Goal: Information Seeking & Learning: Check status

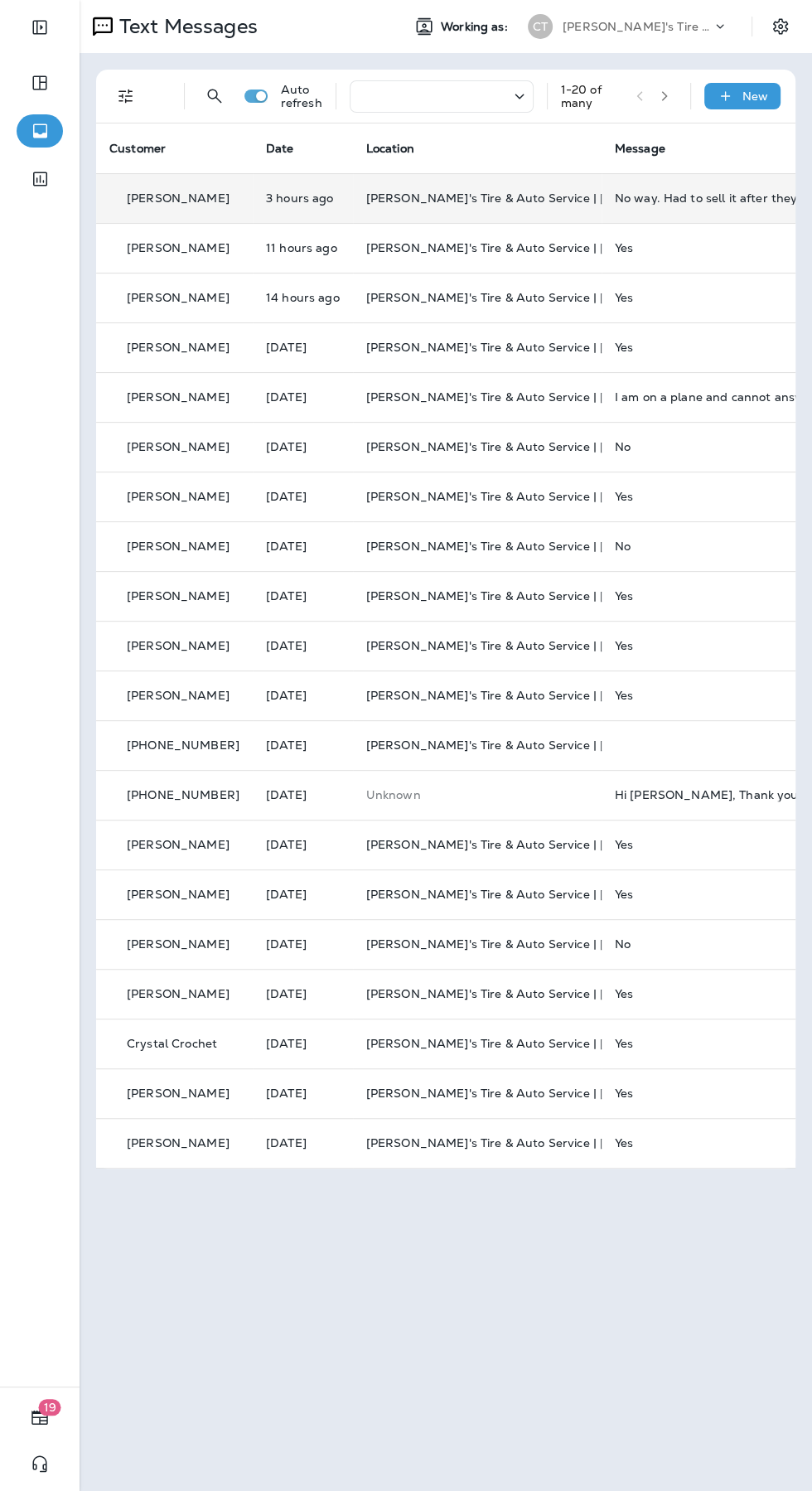
click at [695, 193] on div "No way. Had to sell it after they worked on it. Sorry just the truth on Burbank." at bounding box center [725, 198] width 222 height 14
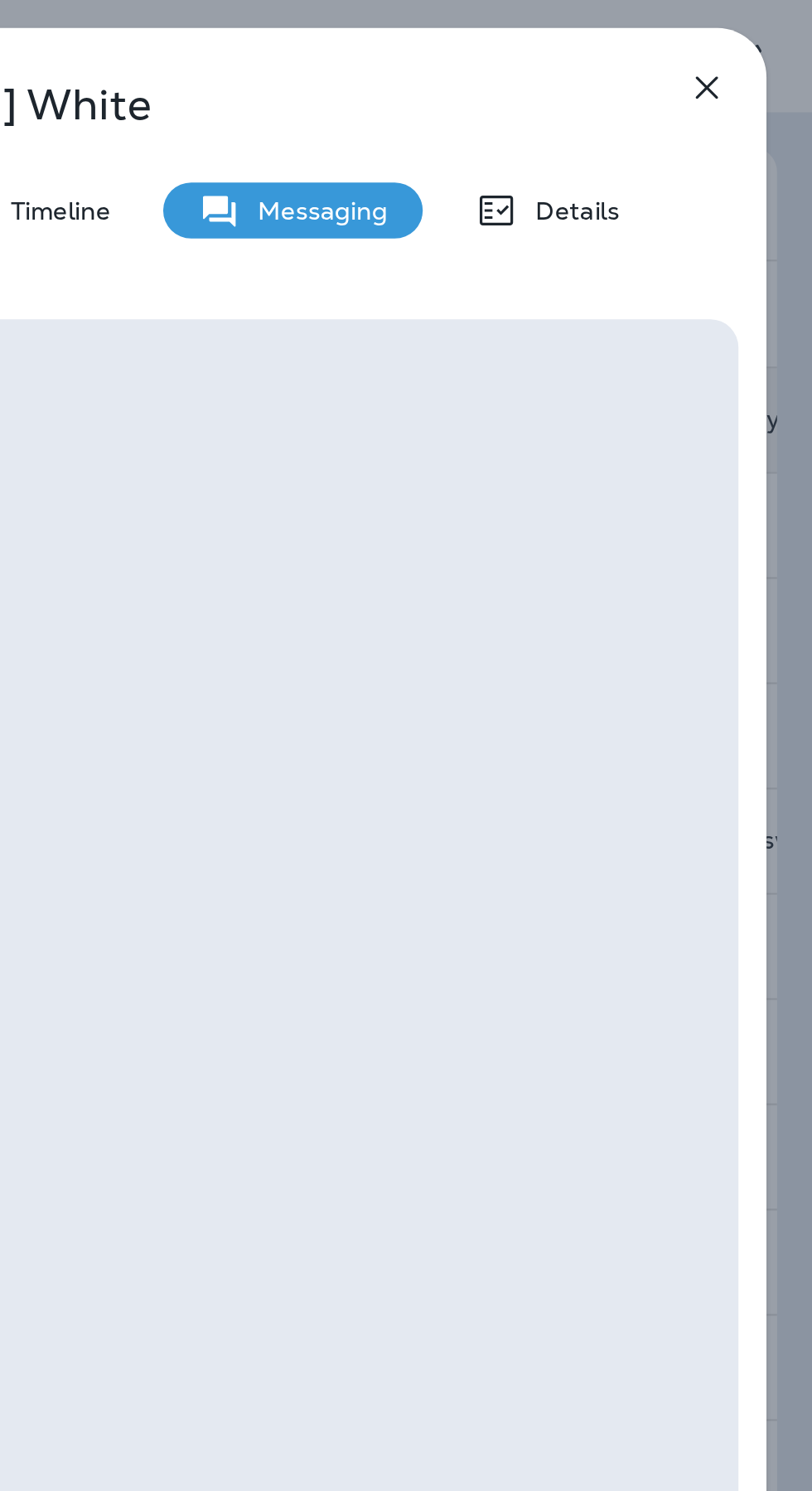
click at [766, 39] on icon "button" at bounding box center [762, 42] width 20 height 20
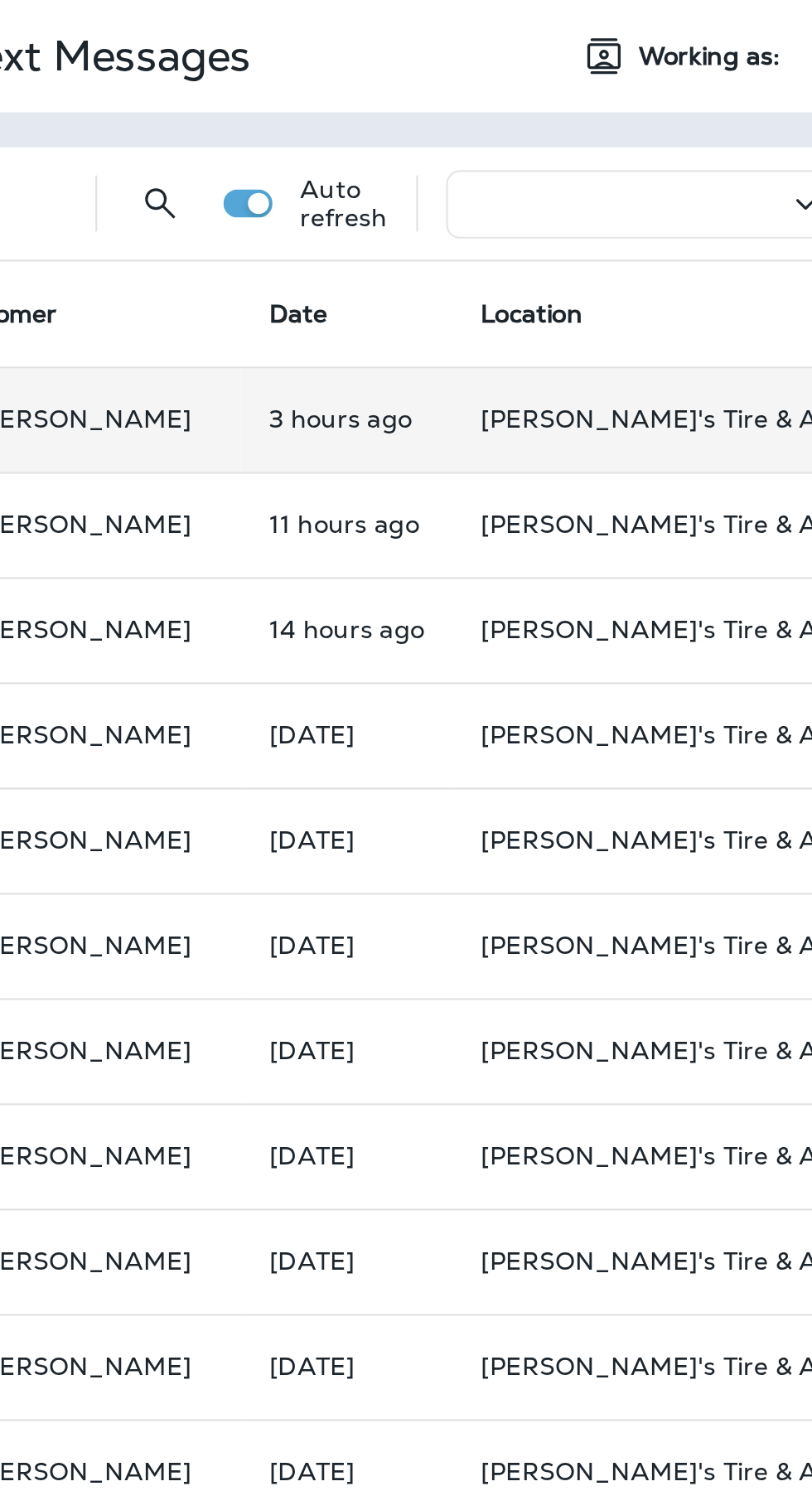
scroll to position [0, 110]
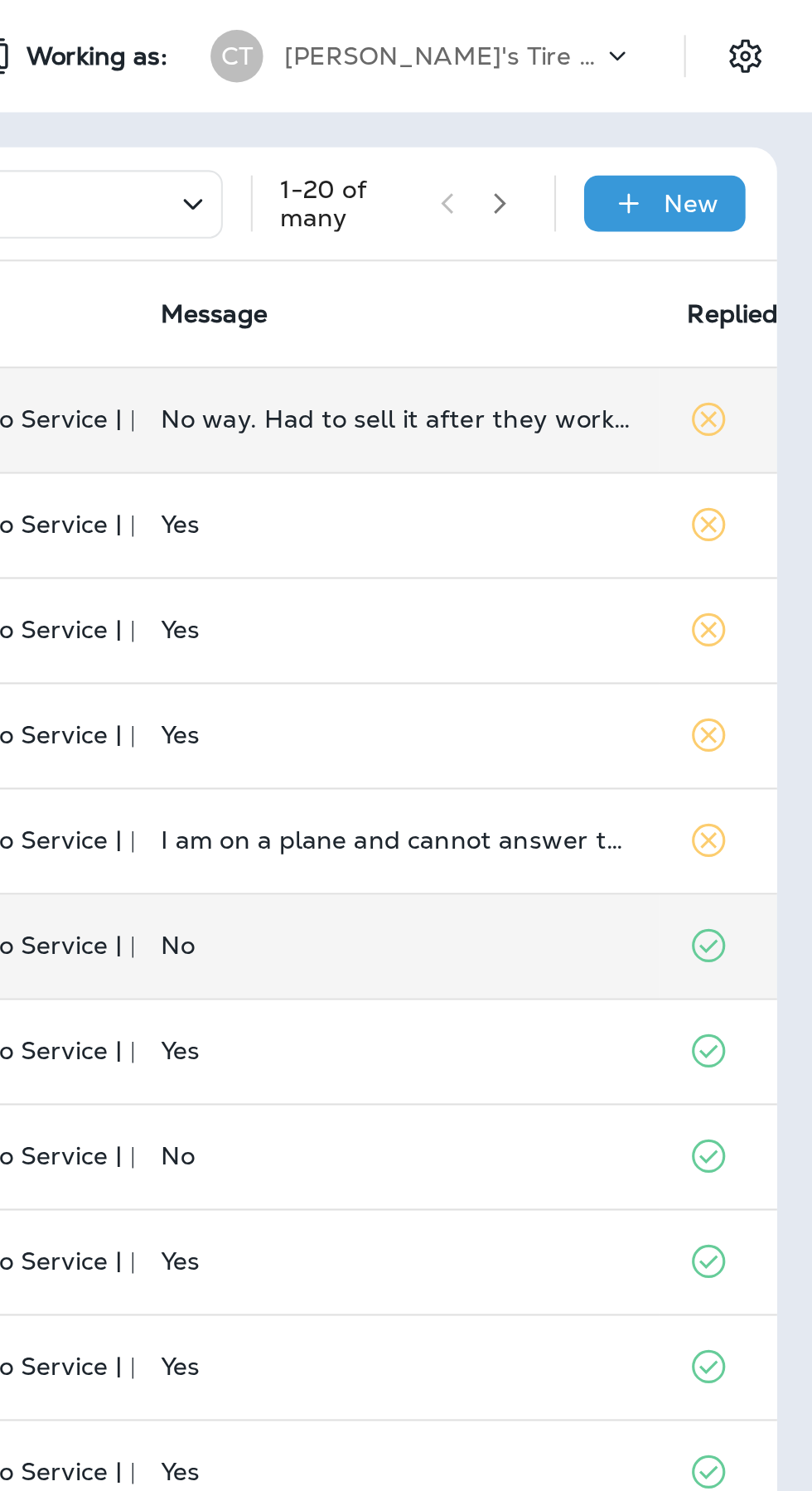
click at [766, 452] on td at bounding box center [771, 446] width 63 height 50
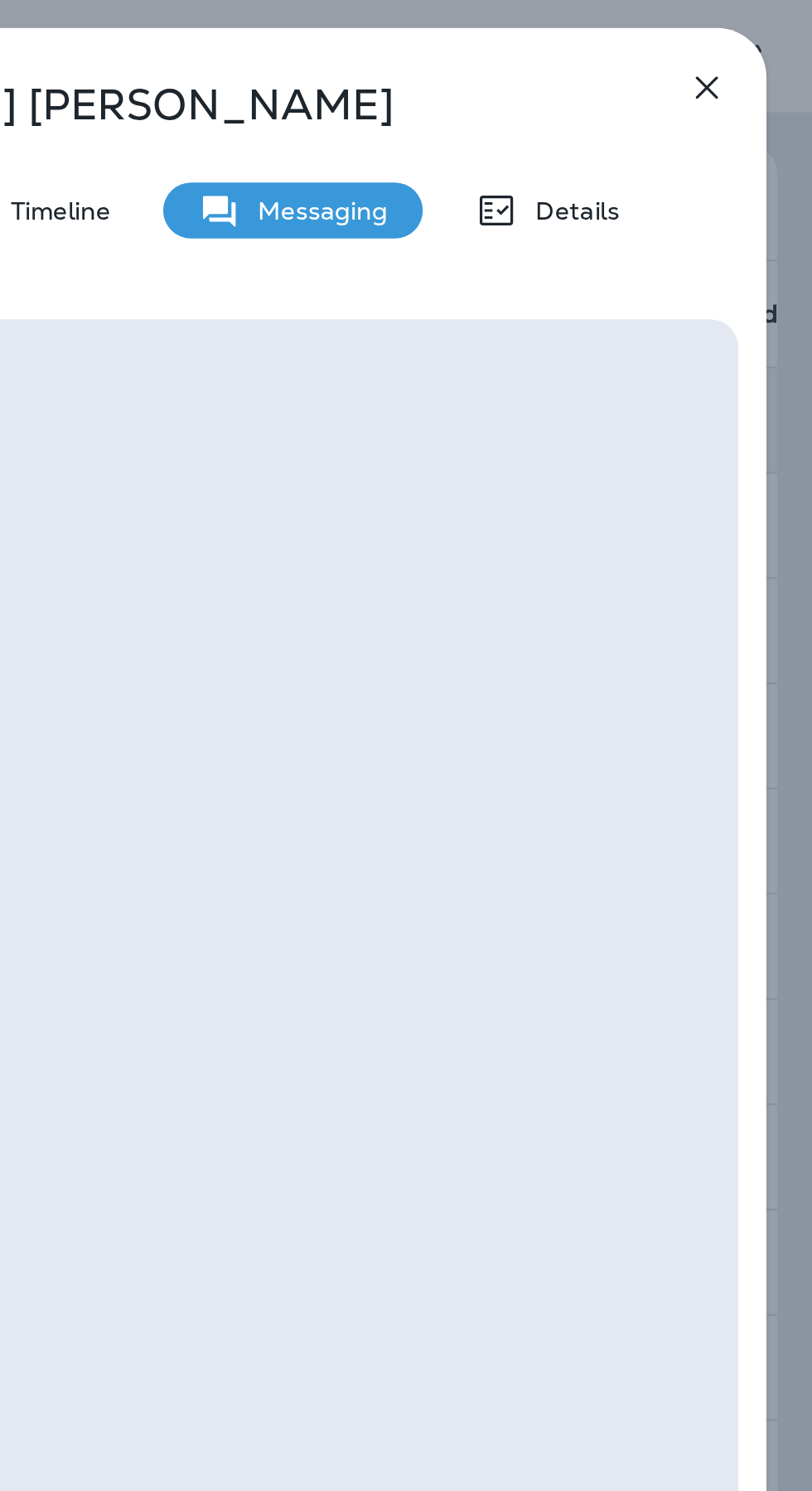
click at [768, 46] on icon "button" at bounding box center [762, 42] width 20 height 20
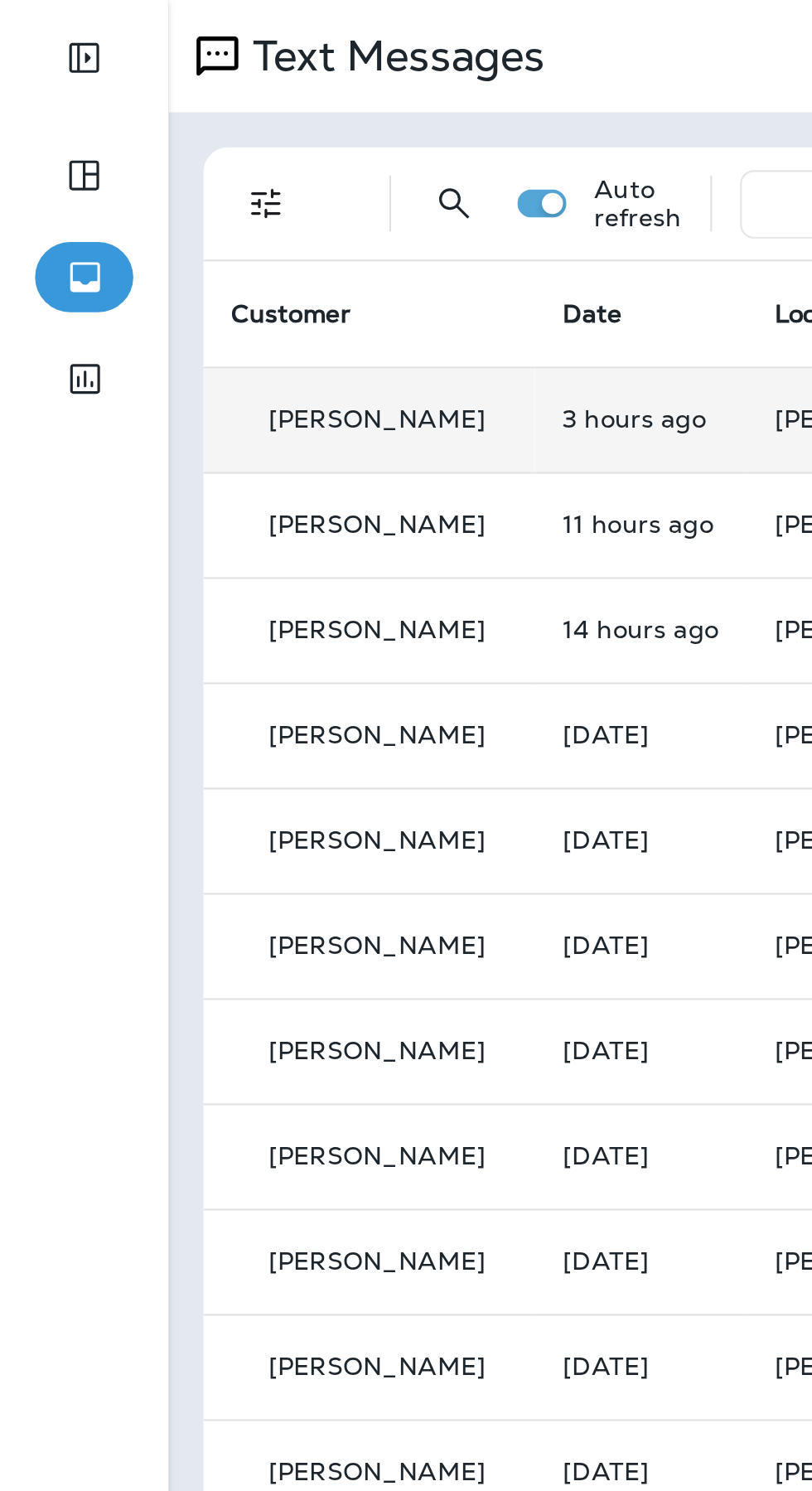
click at [42, 131] on icon "button" at bounding box center [40, 131] width 21 height 20
click at [42, 28] on icon "Expand Sidebar" at bounding box center [40, 27] width 20 height 20
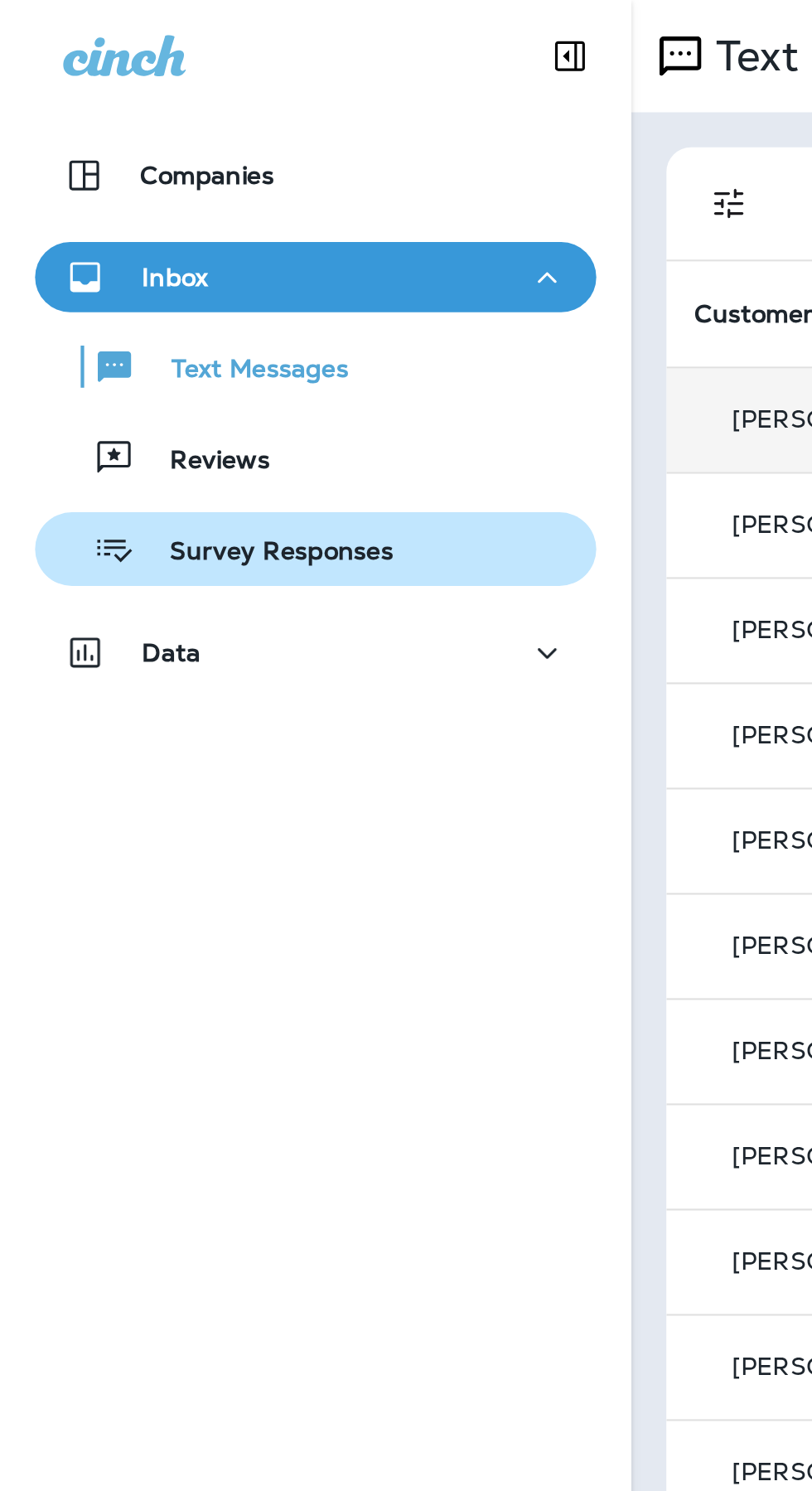
click at [145, 263] on p "Survey Responses" at bounding box center [125, 261] width 122 height 15
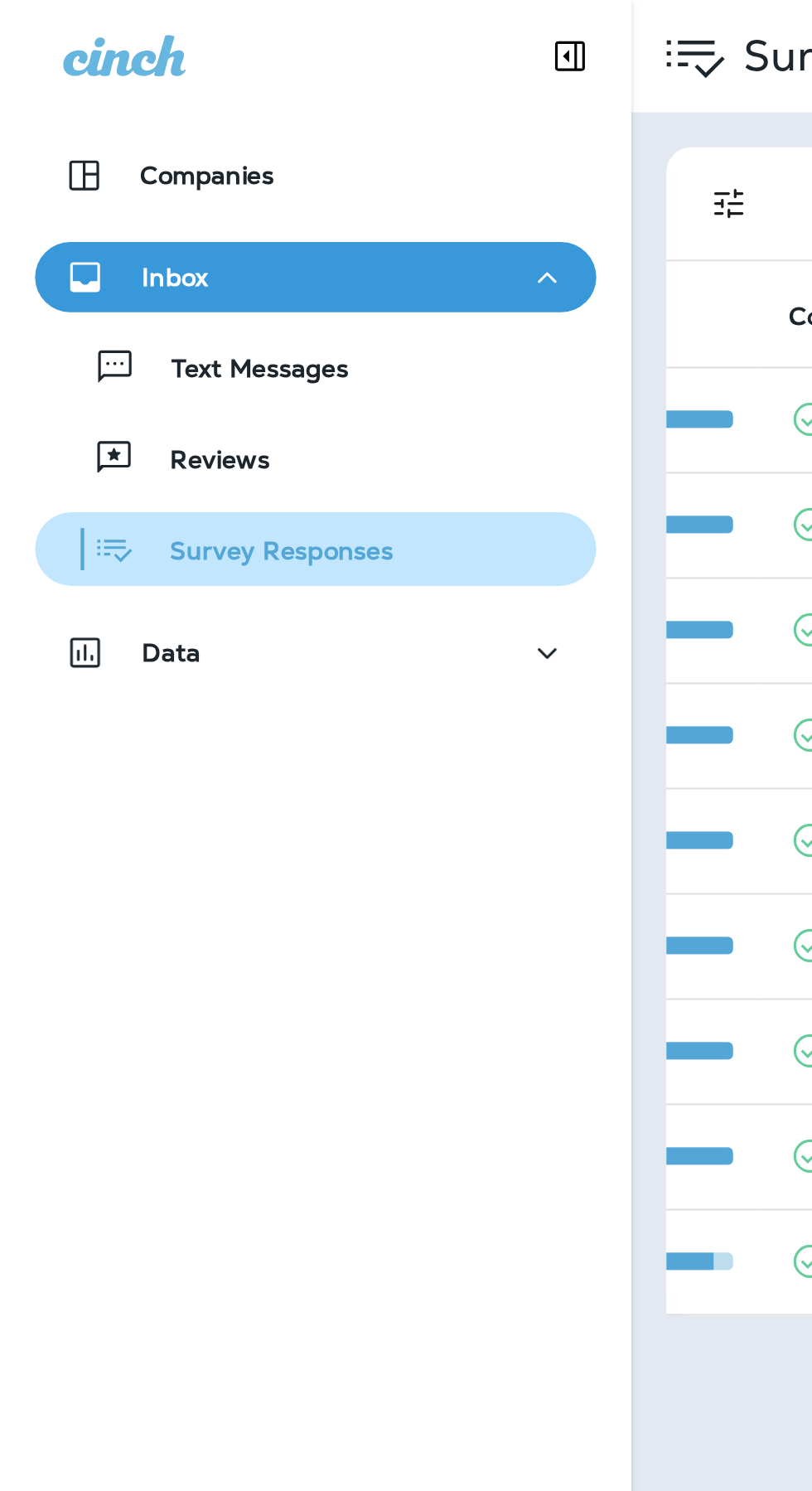
scroll to position [0, 244]
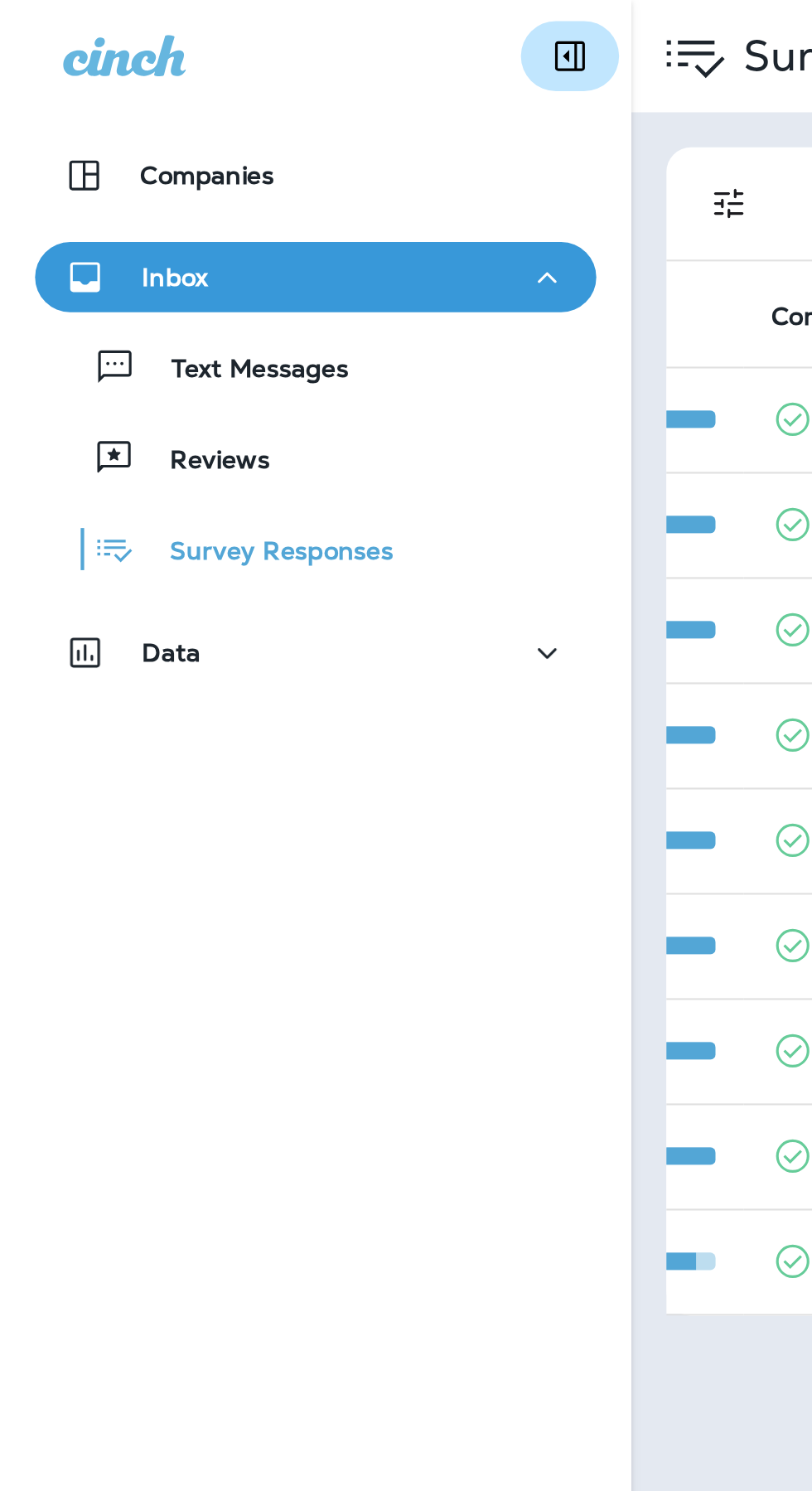
click at [275, 23] on icon "Collapse Sidebar" at bounding box center [269, 26] width 20 height 20
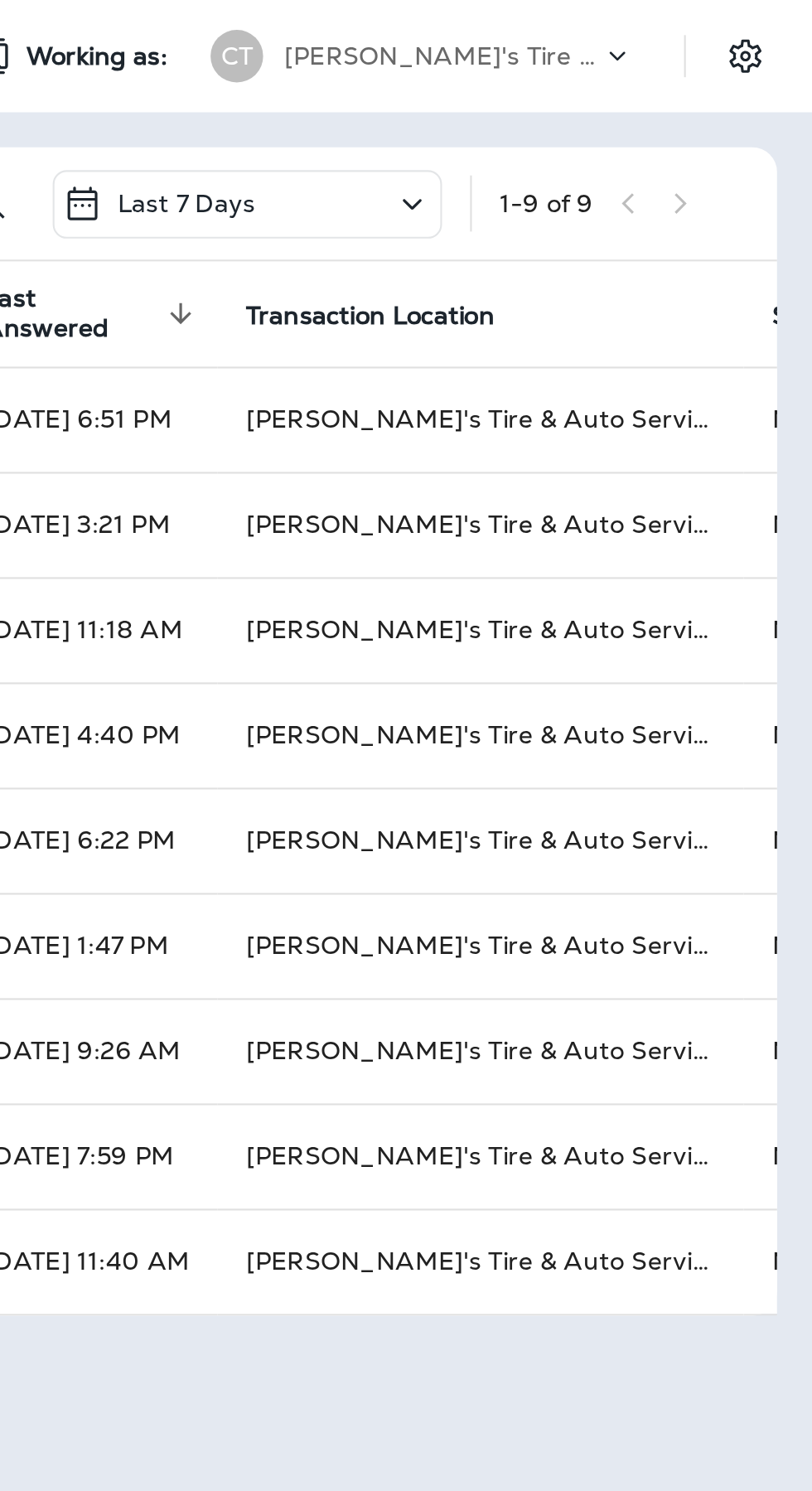
scroll to position [0, 0]
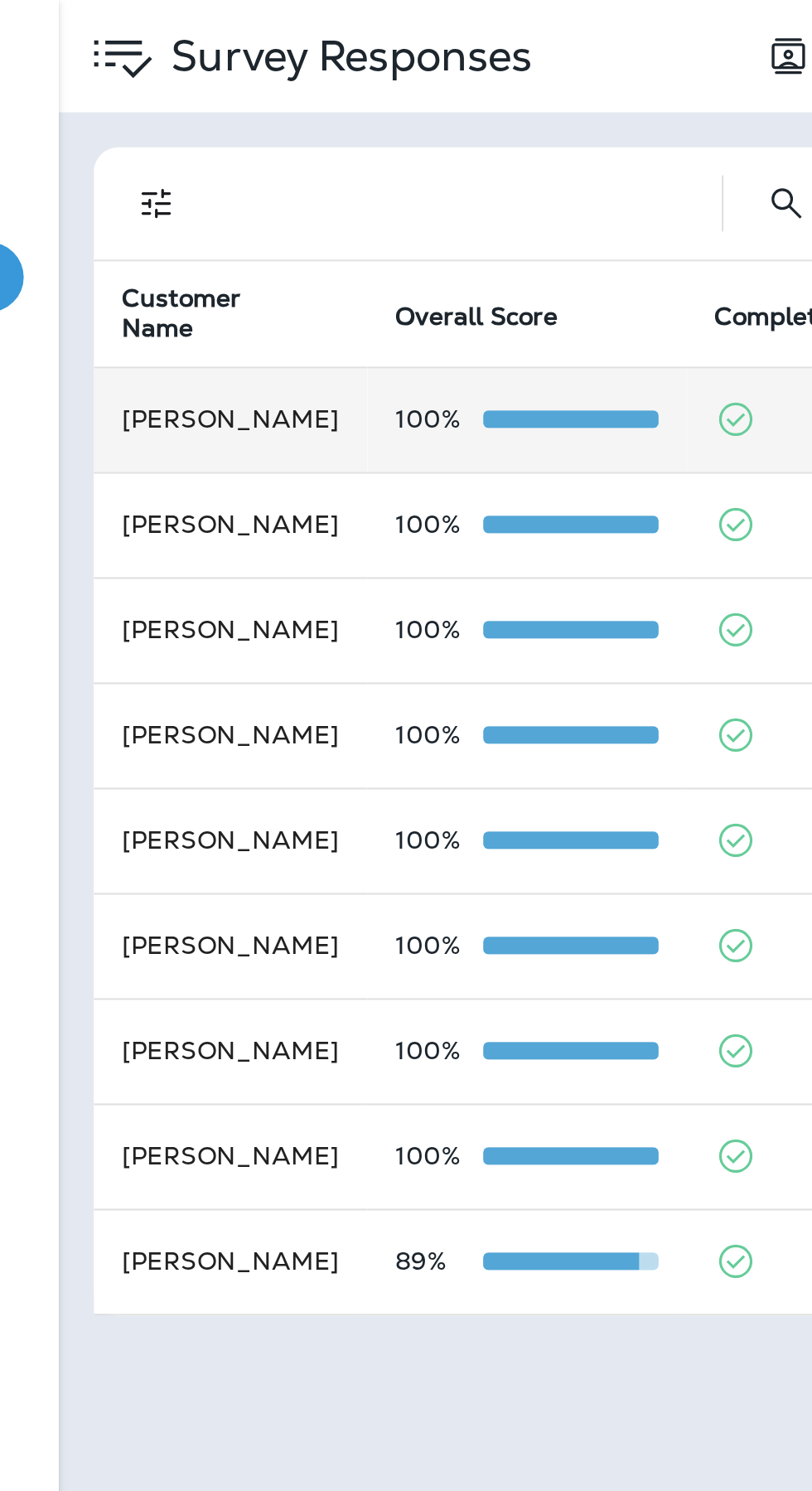
click at [219, 196] on td "[PERSON_NAME]" at bounding box center [160, 198] width 129 height 50
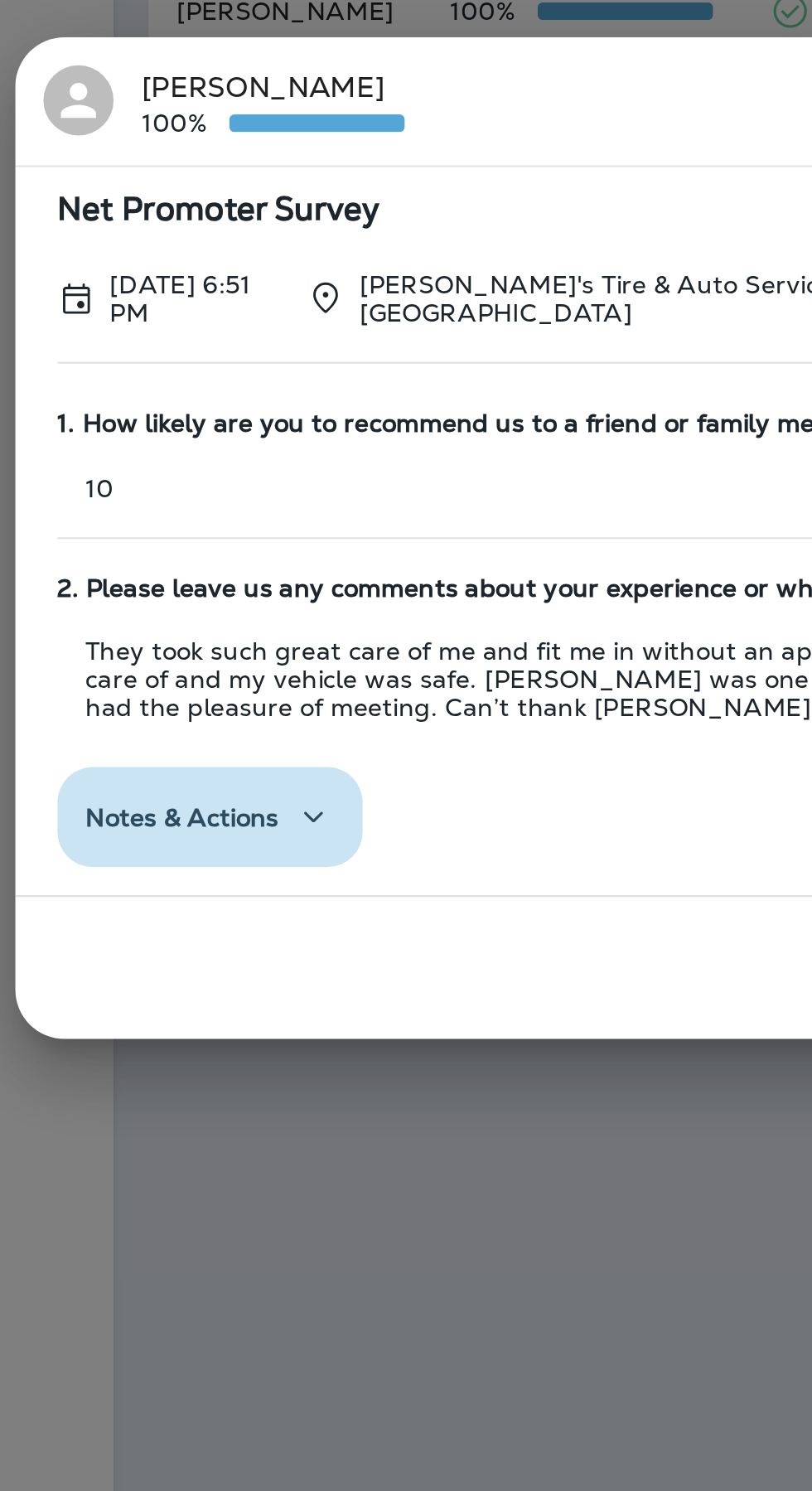
click at [164, 887] on icon "button" at bounding box center [174, 877] width 20 height 21
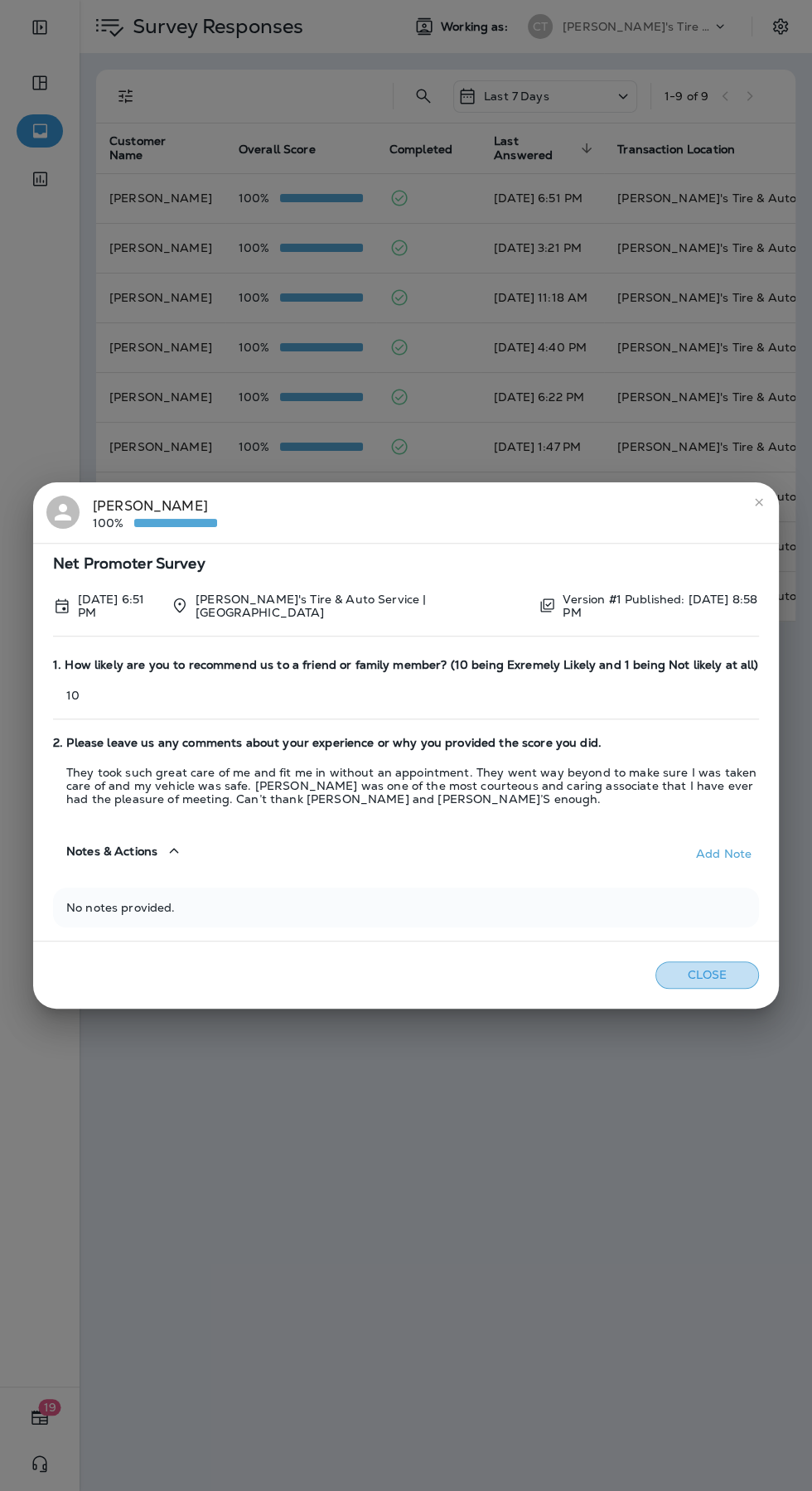
click at [733, 967] on button "Close" at bounding box center [706, 975] width 104 height 27
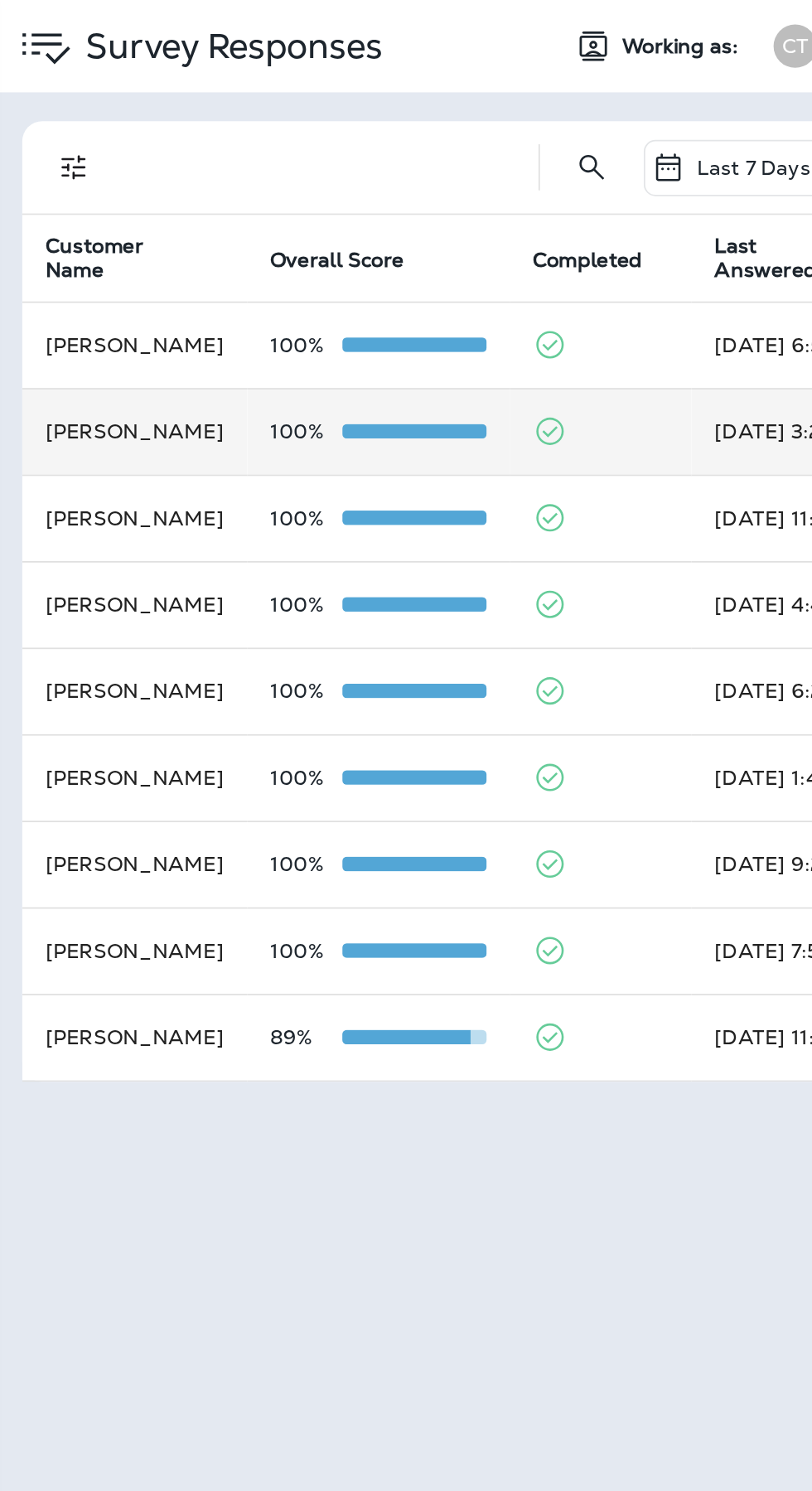
click at [473, 242] on td at bounding box center [428, 248] width 105 height 50
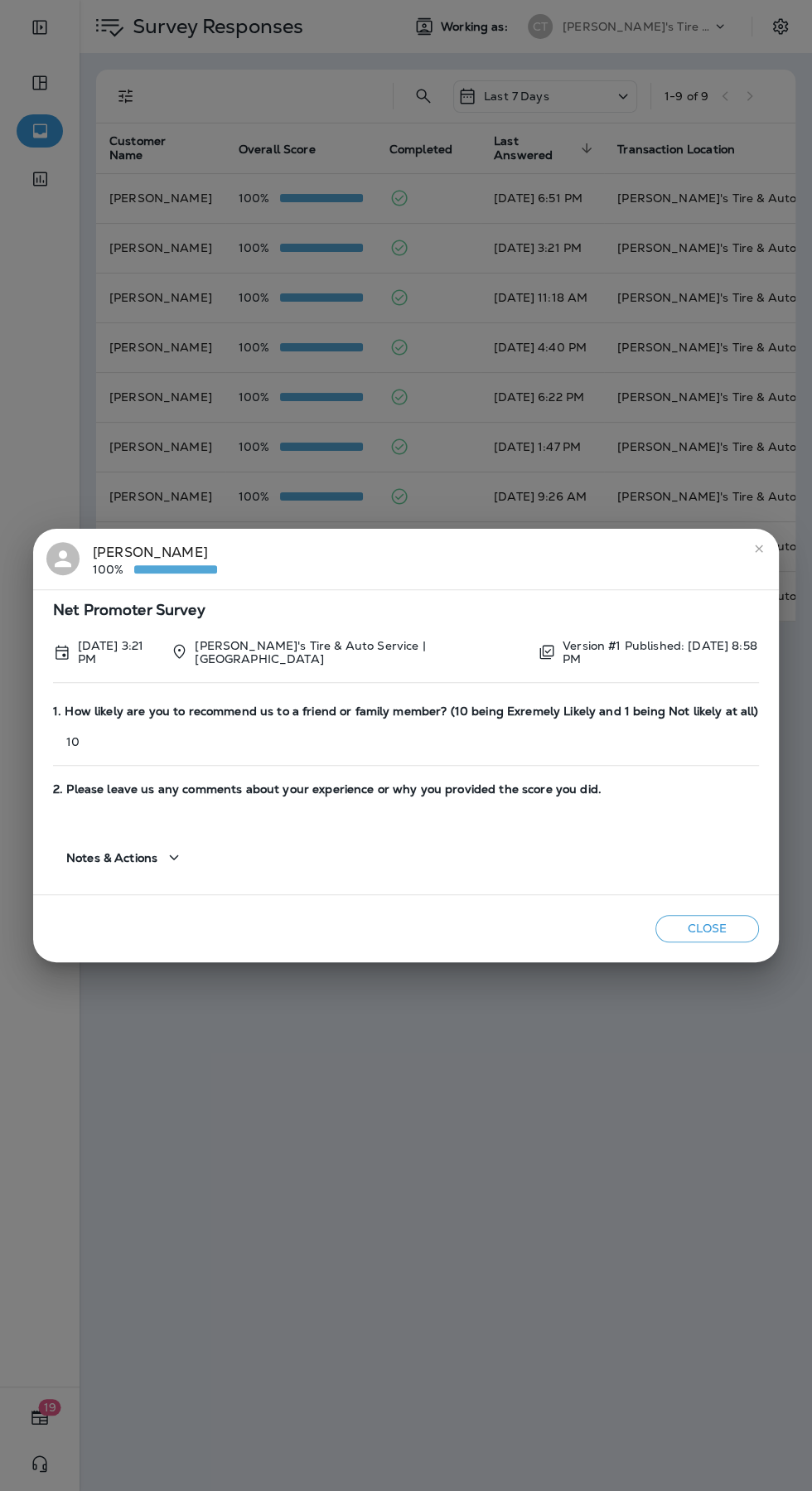
click at [760, 555] on icon "close" at bounding box center [759, 549] width 14 height 14
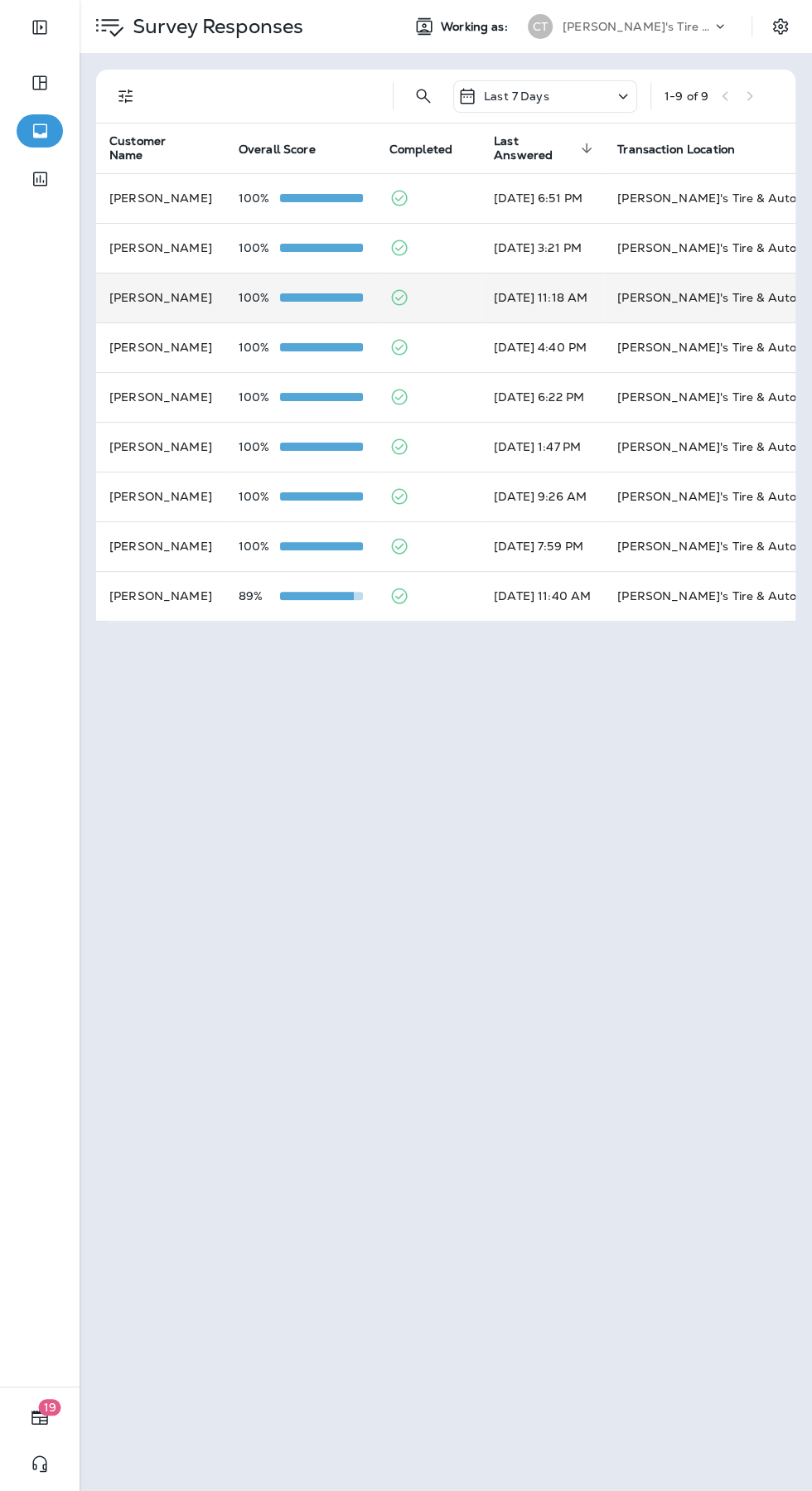
click at [214, 297] on td "[PERSON_NAME]" at bounding box center [160, 297] width 129 height 50
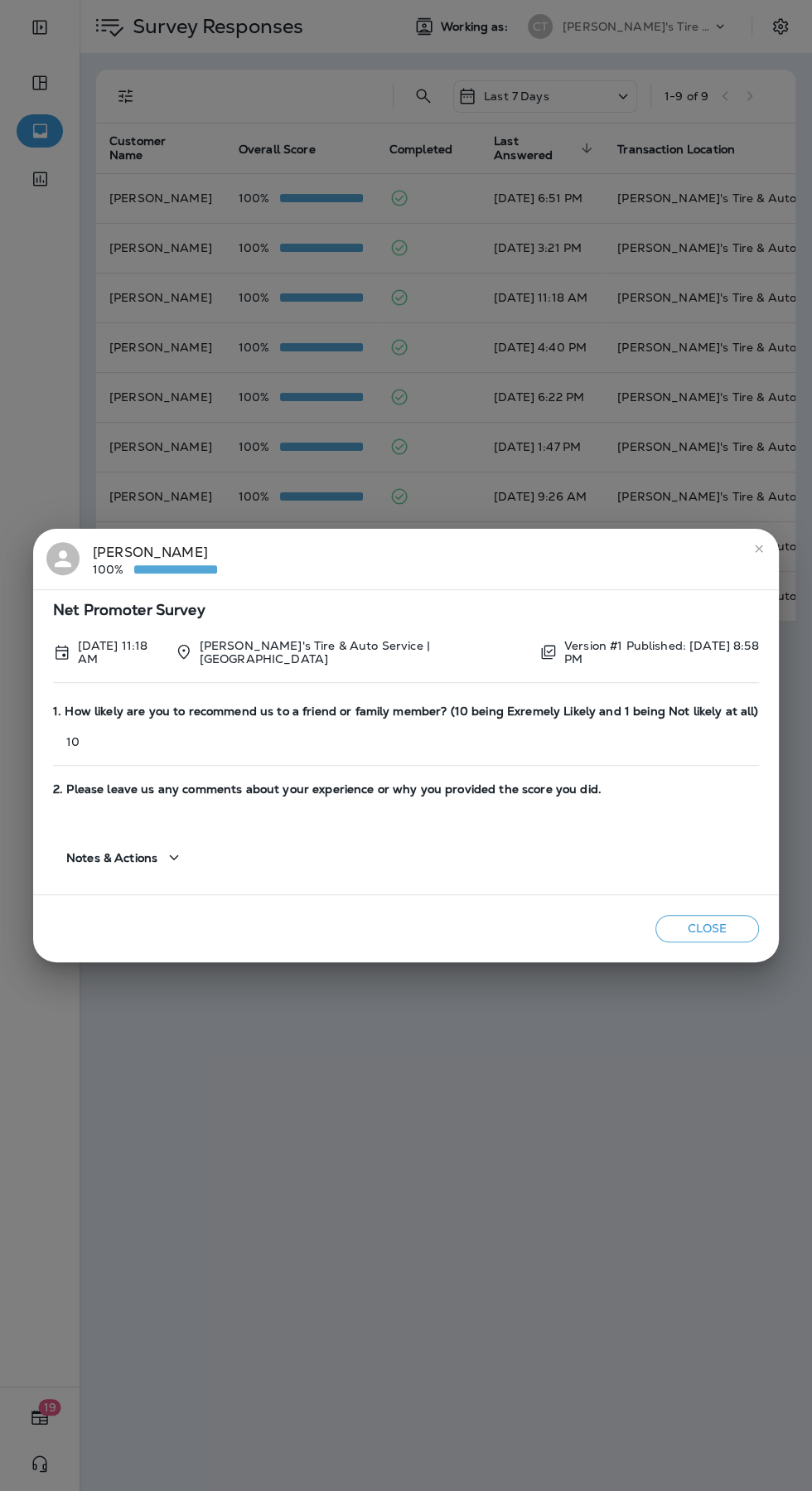
click at [756, 552] on icon "close" at bounding box center [758, 549] width 7 height 7
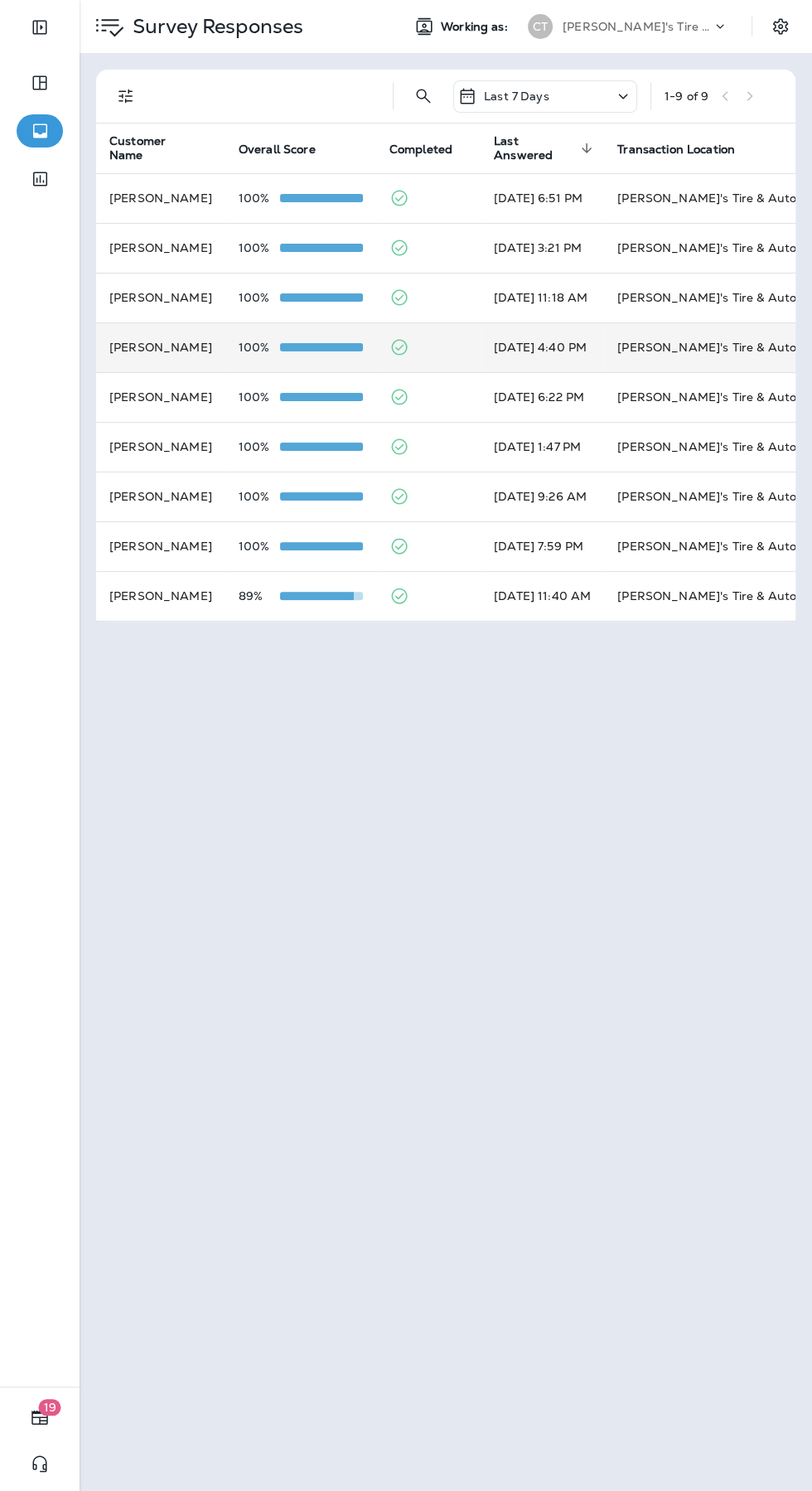
click at [576, 345] on td "[DATE] 4:40 PM" at bounding box center [542, 347] width 124 height 50
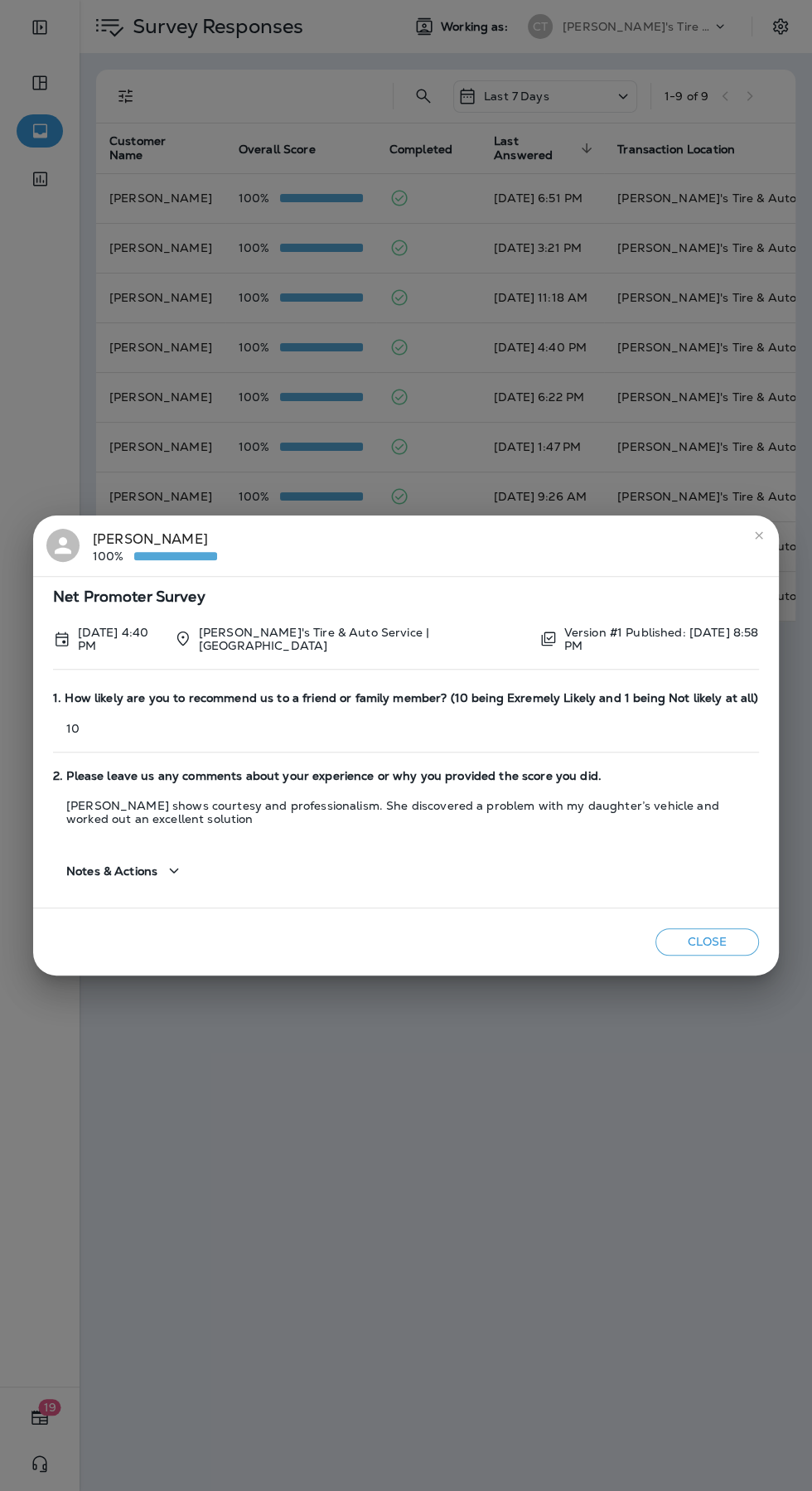
click at [758, 539] on icon "close" at bounding box center [758, 535] width 7 height 7
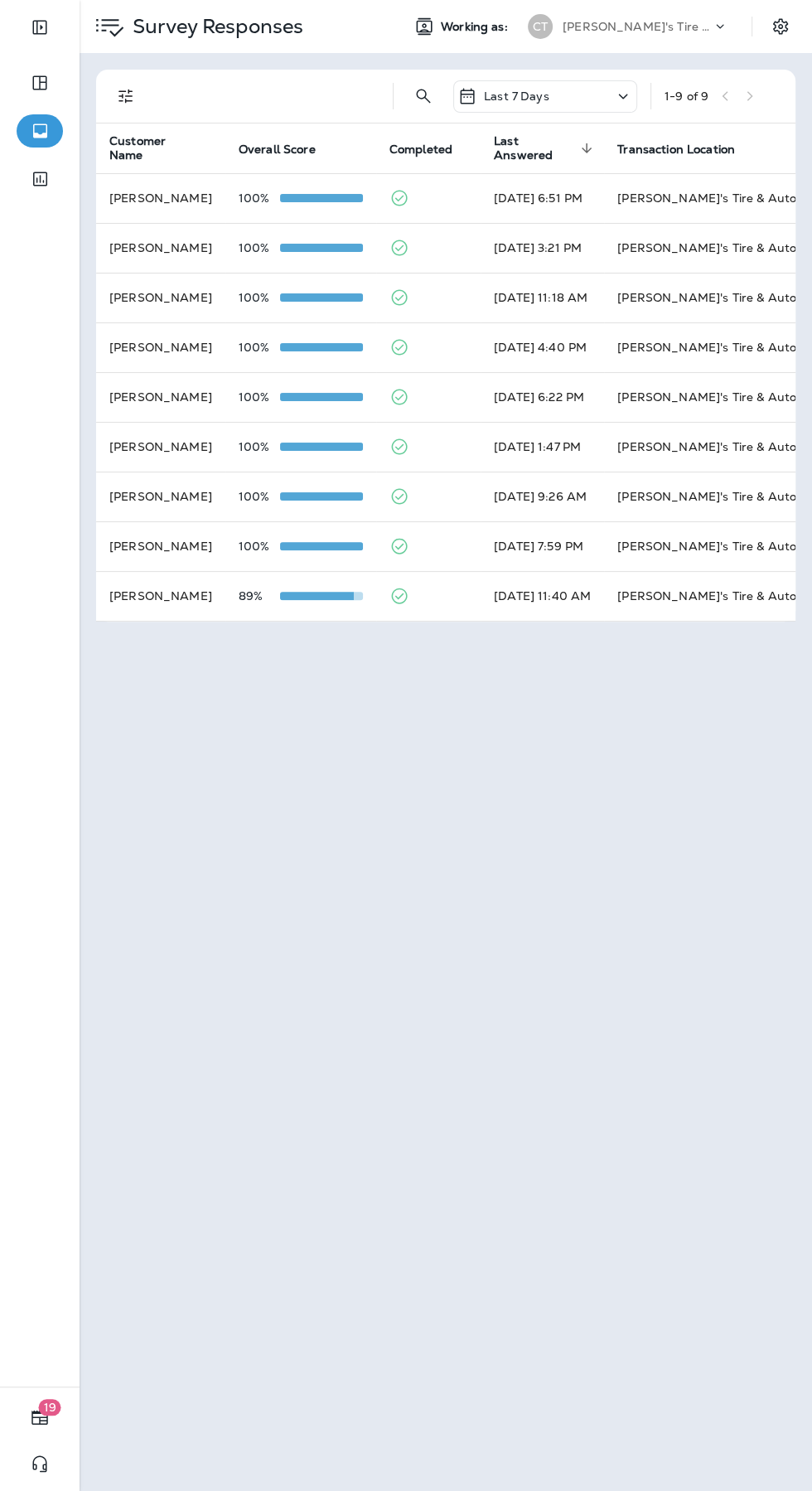
click at [565, 866] on div "Survey Responses Working as: CT [PERSON_NAME]'s Tire & Auto Last 7 Days 1 - 9 o…" at bounding box center [445, 746] width 733 height 1491
